Goal: Information Seeking & Learning: Learn about a topic

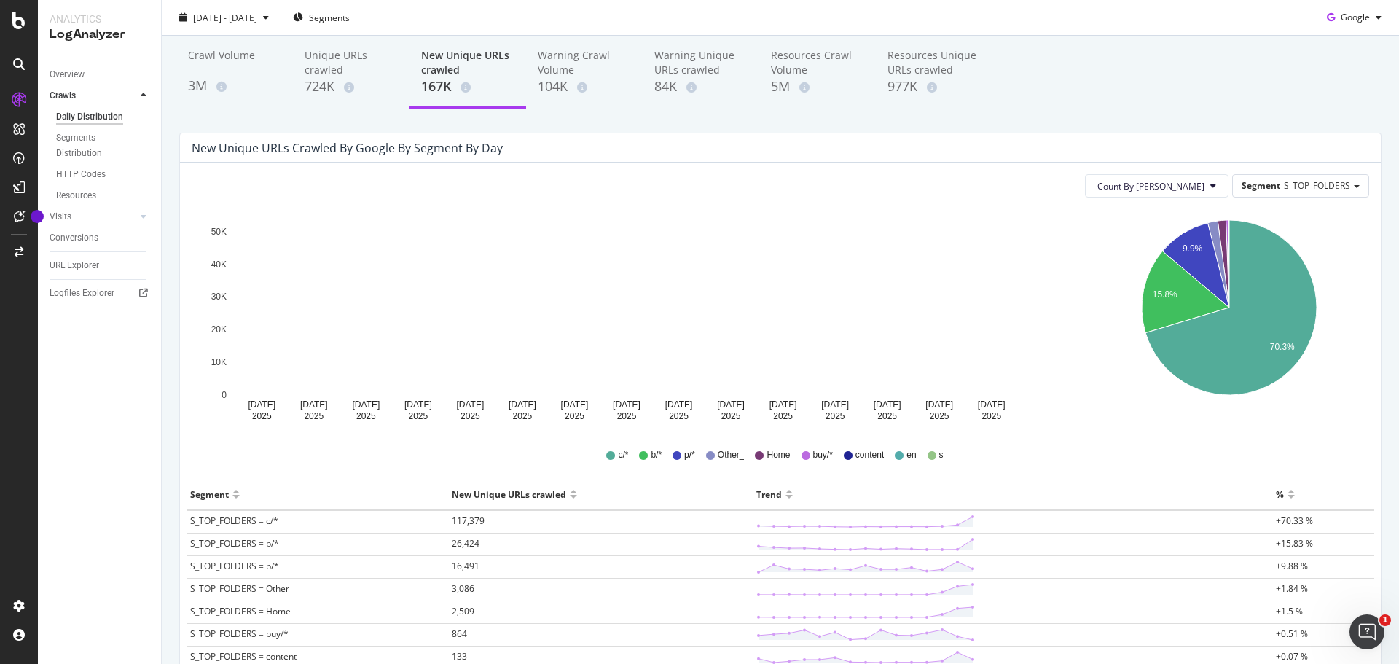
scroll to position [73, 0]
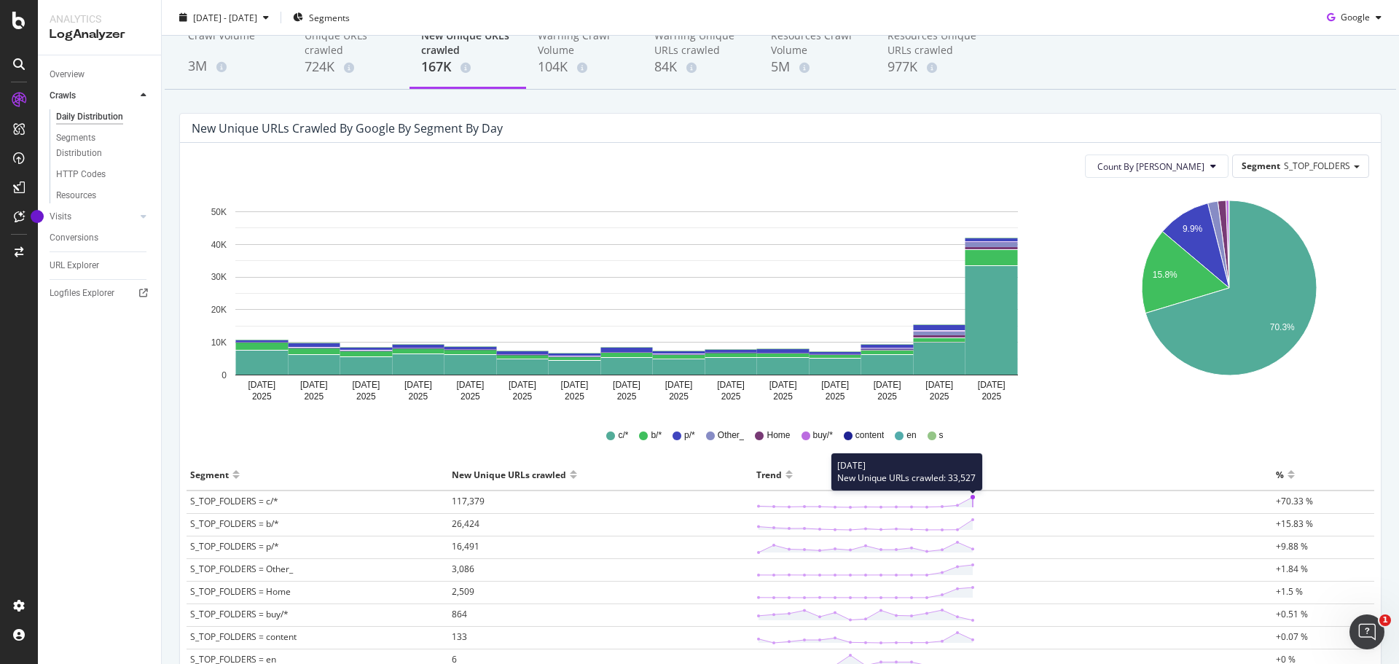
click at [967, 494] on td "[DATE] New Unique URLs crawled: 33,527" at bounding box center [1012, 501] width 519 height 23
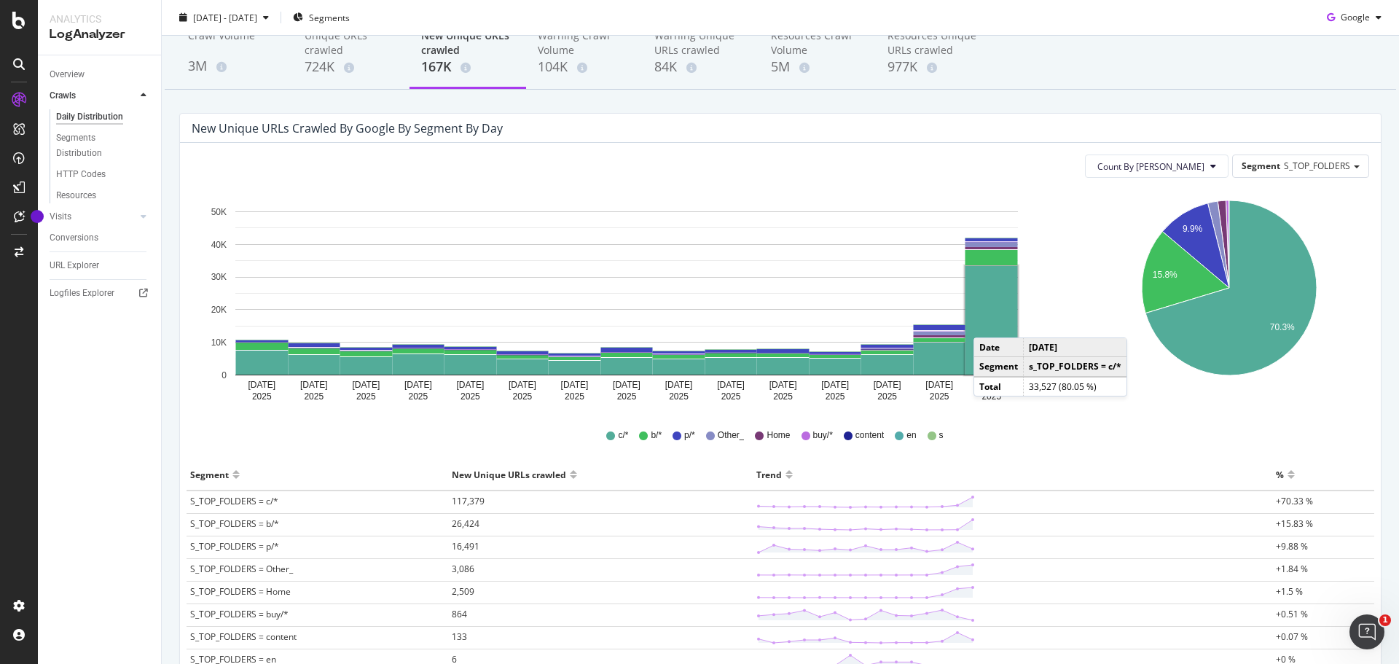
click at [988, 323] on rect "A chart." at bounding box center [991, 320] width 52 height 109
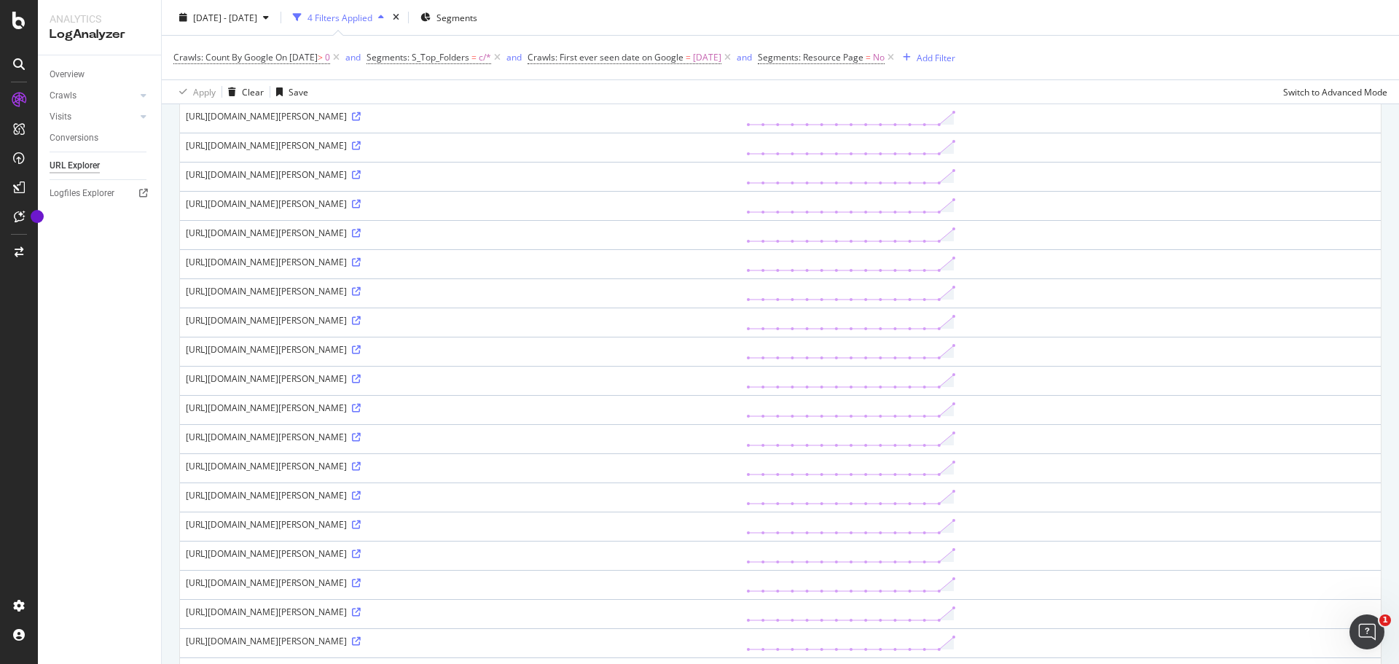
scroll to position [483, 0]
